Goal: Use online tool/utility: Utilize a website feature to perform a specific function

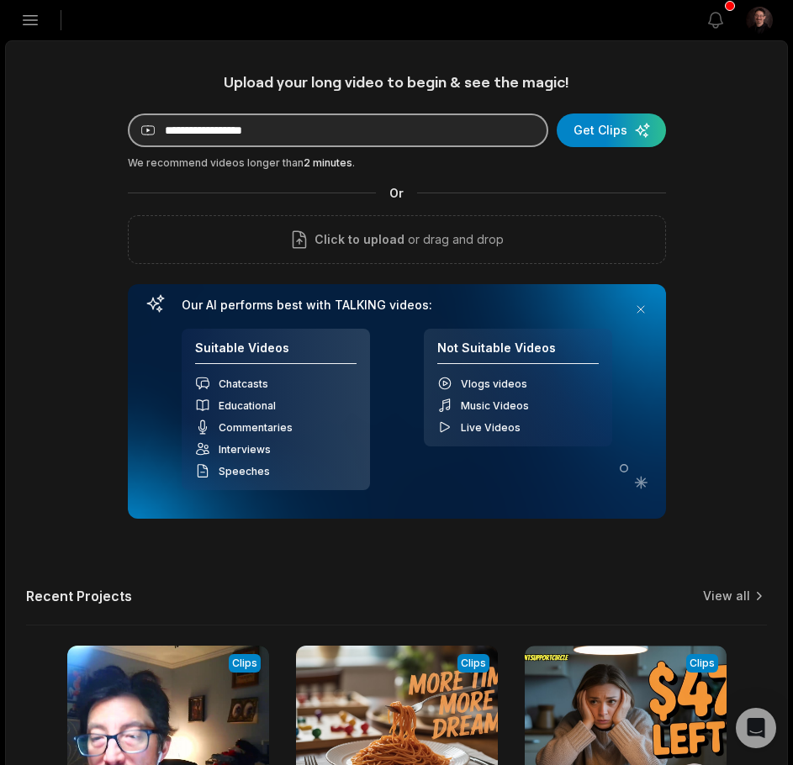
click at [457, 142] on input at bounding box center [338, 131] width 420 height 34
click at [438, 129] on input at bounding box center [338, 131] width 420 height 34
paste input "**********"
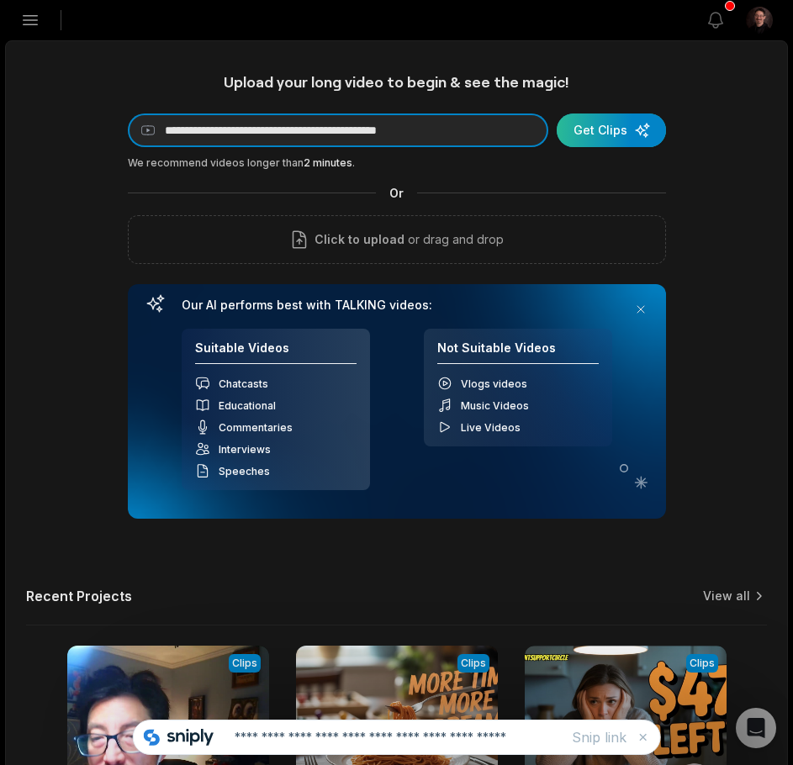
type input "**********"
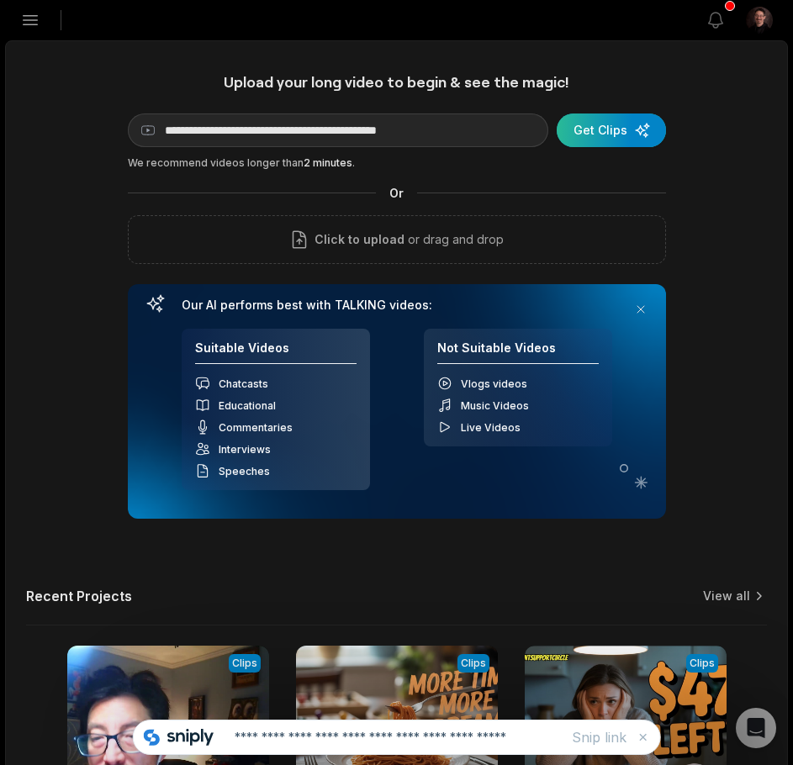
click at [608, 137] on div "submit" at bounding box center [611, 131] width 109 height 34
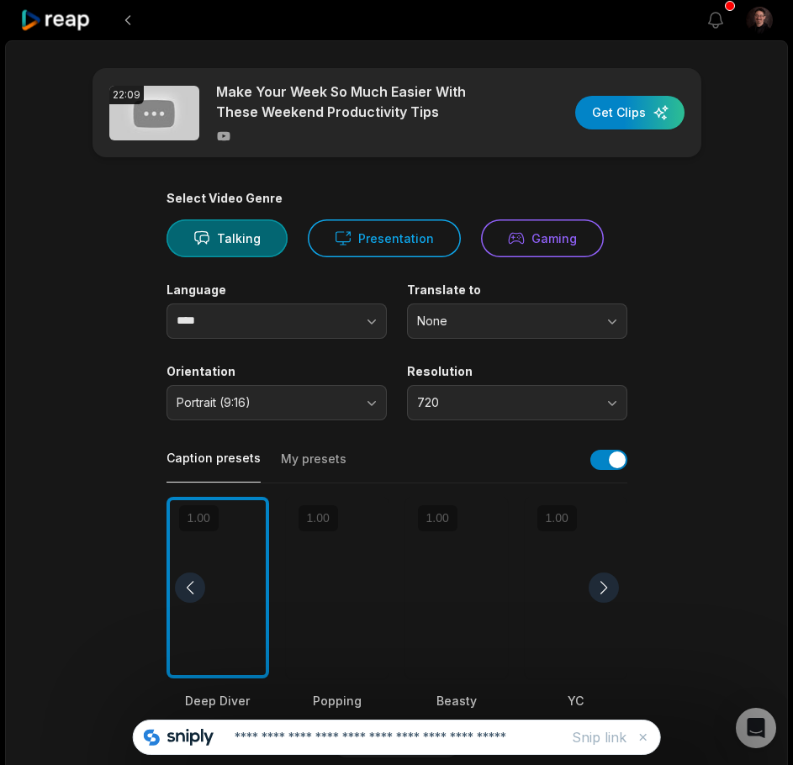
click at [465, 547] on div at bounding box center [456, 588] width 103 height 182
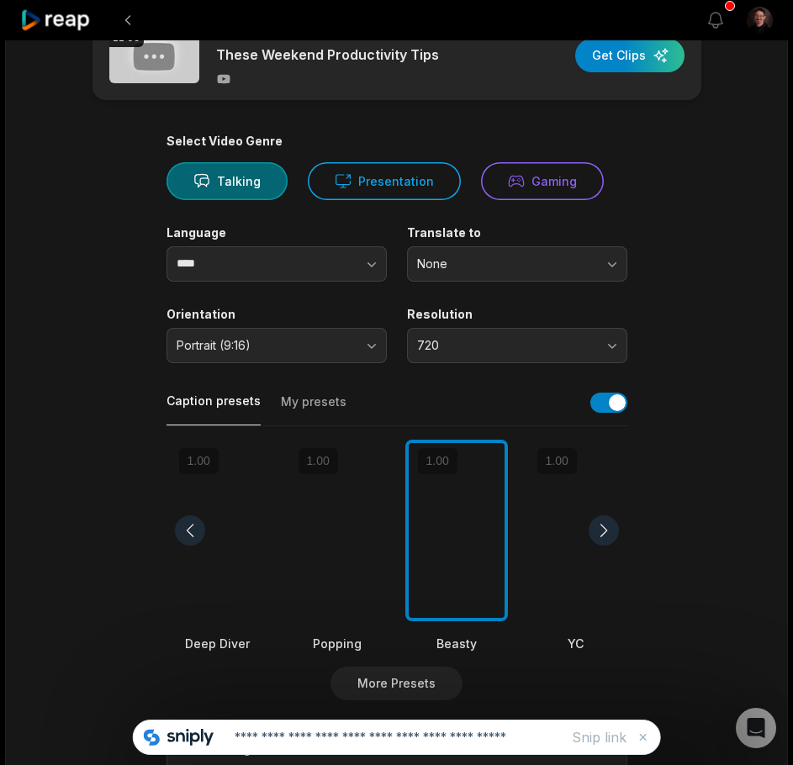
scroll to position [84, 0]
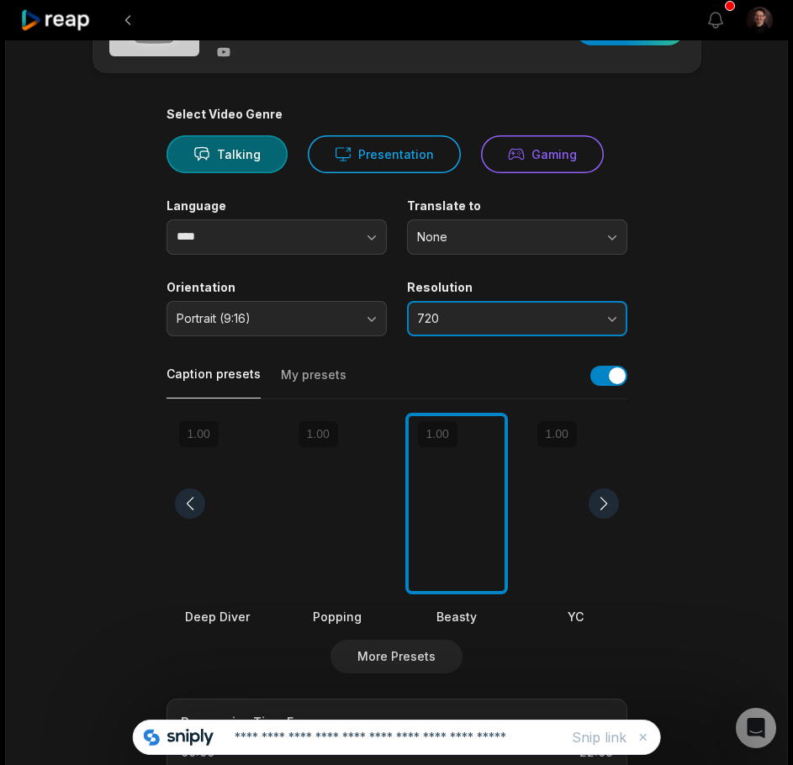
click at [593, 326] on button "720" at bounding box center [517, 318] width 220 height 35
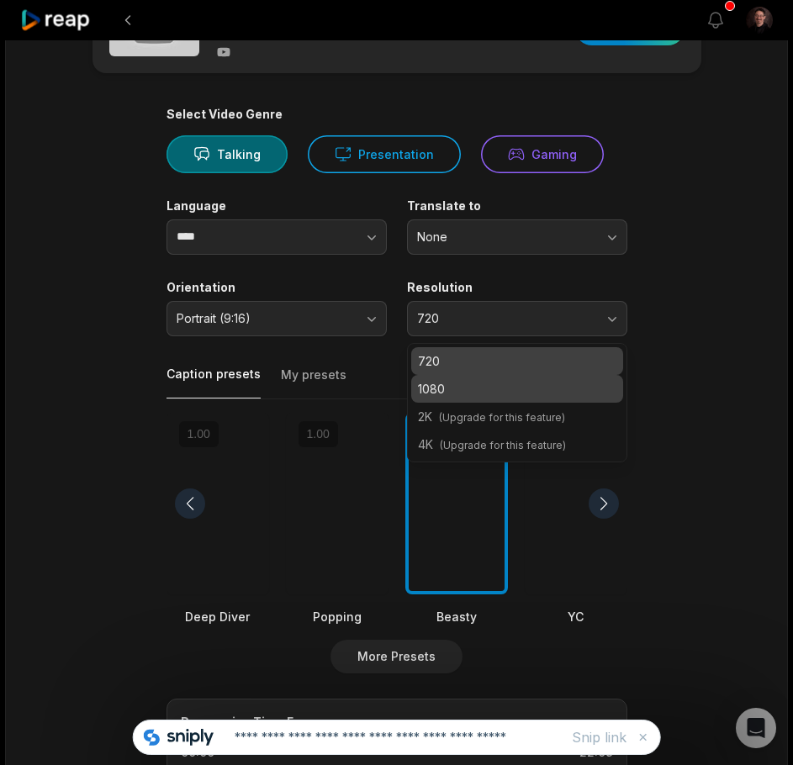
click at [564, 380] on p "1080" at bounding box center [517, 389] width 198 height 18
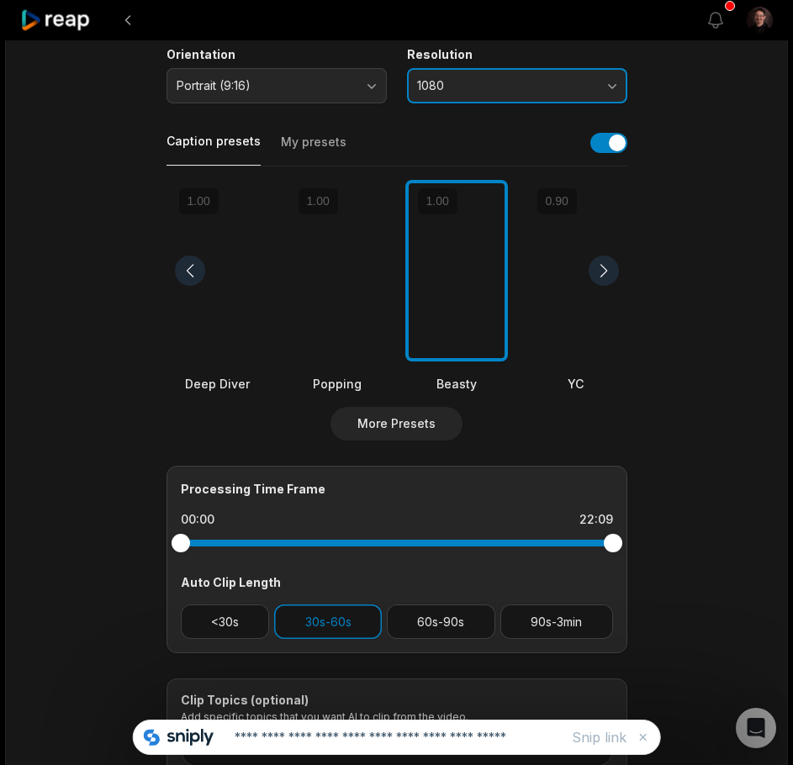
scroll to position [420, 0]
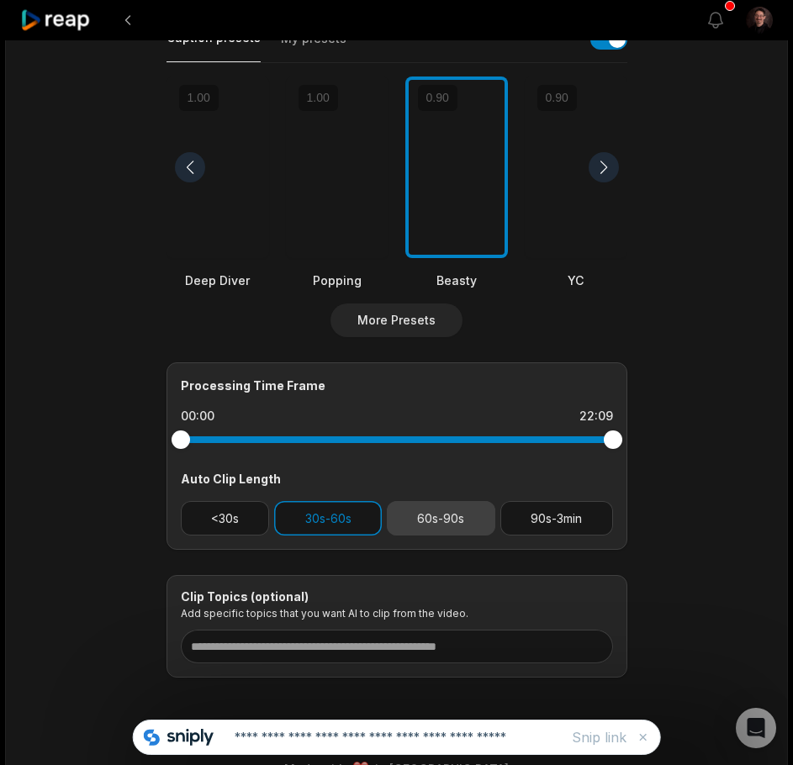
click at [414, 514] on button "60s-90s" at bounding box center [441, 518] width 108 height 34
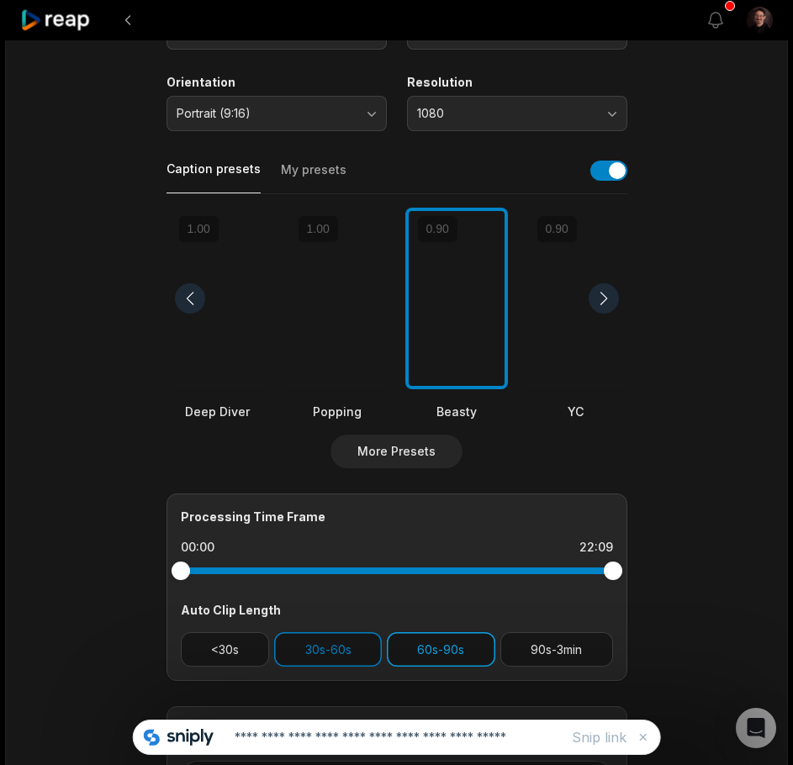
scroll to position [0, 0]
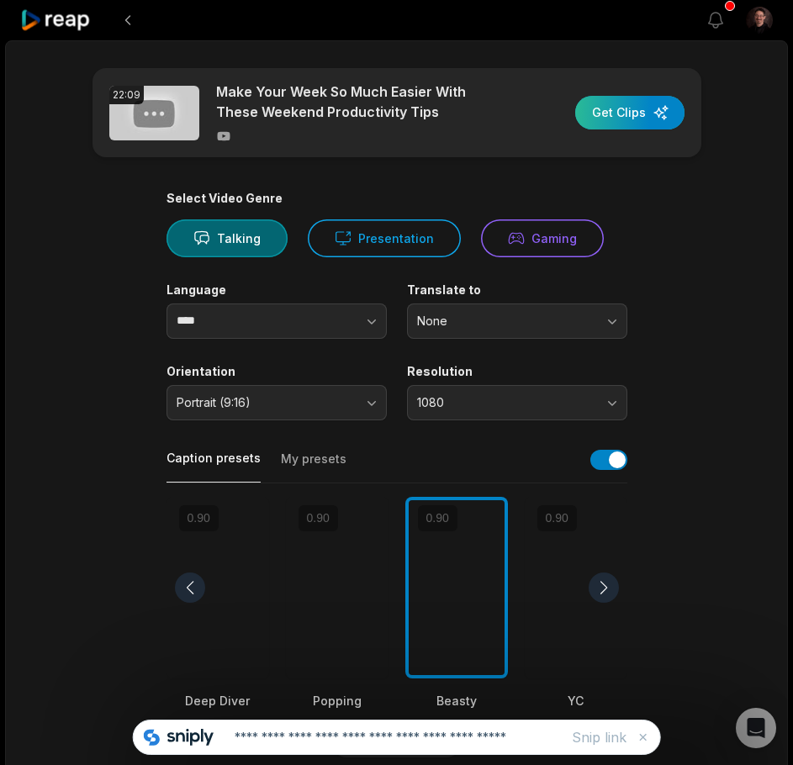
click at [623, 109] on div "button" at bounding box center [629, 113] width 109 height 34
